Goal: Transaction & Acquisition: Download file/media

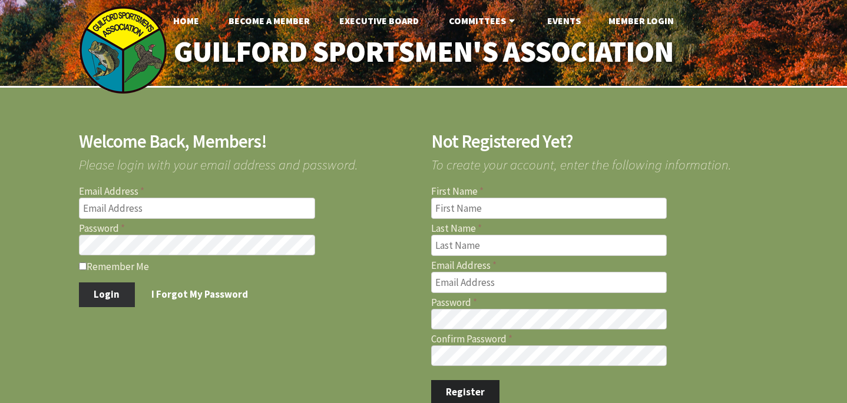
type input "[EMAIL_ADDRESS][DOMAIN_NAME]"
click at [117, 294] on button "Login" at bounding box center [107, 295] width 56 height 25
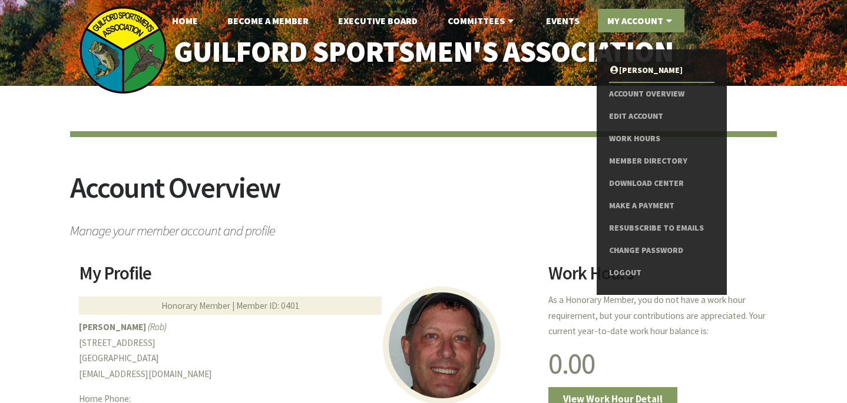
click at [633, 15] on link "My Account" at bounding box center [641, 21] width 87 height 24
click at [654, 178] on link "Download Center" at bounding box center [661, 184] width 105 height 22
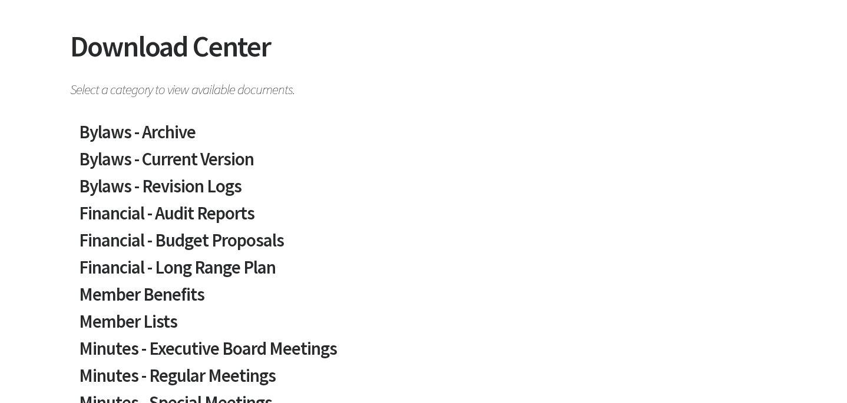
scroll to position [140, 0]
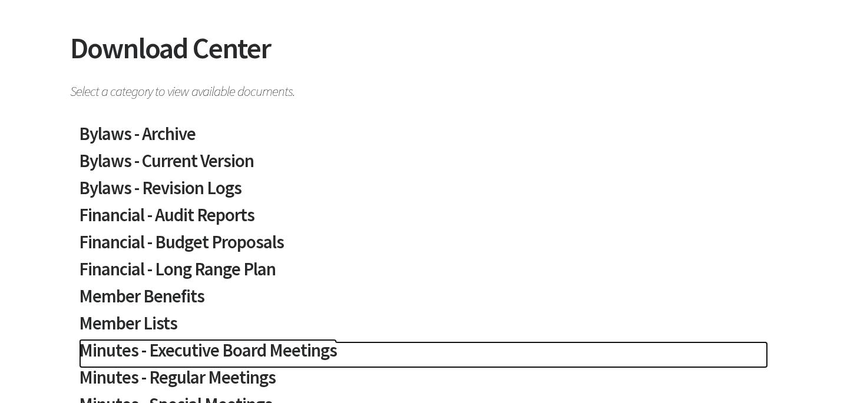
click at [242, 350] on h2 "Minutes - Executive Board Meetings" at bounding box center [423, 355] width 689 height 27
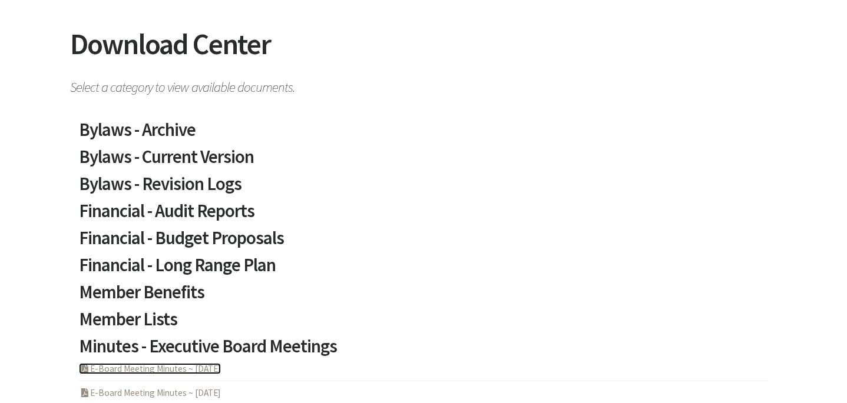
click at [221, 370] on link "PDF Acrobat Document E-Board Meeting Minutes ~ 2025-07-24" at bounding box center [150, 368] width 142 height 11
